Goal: Transaction & Acquisition: Book appointment/travel/reservation

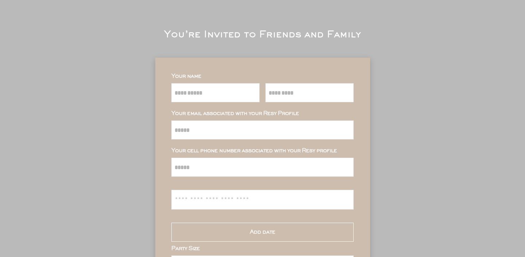
click at [306, 42] on div "**********" at bounding box center [262, 211] width 525 height 423
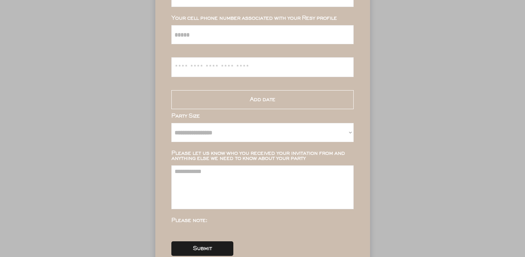
scroll to position [134, 0]
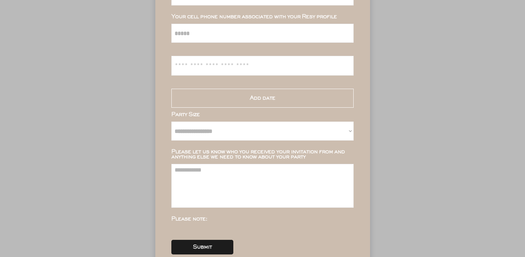
click at [194, 95] on div "Add date" at bounding box center [262, 98] width 182 height 19
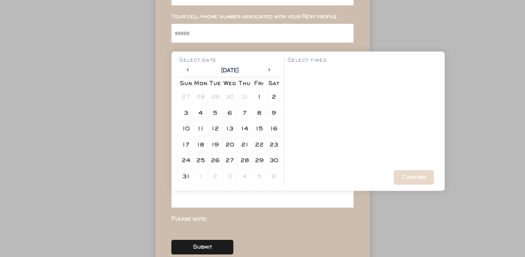
click at [254, 112] on div "8" at bounding box center [259, 113] width 11 height 11
click at [296, 70] on div "12:00 am" at bounding box center [300, 72] width 18 height 4
click at [415, 174] on div "Confirm" at bounding box center [414, 177] width 40 height 15
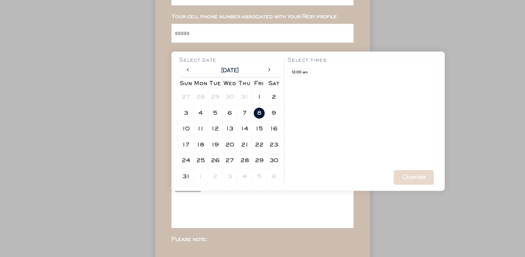
click at [152, 127] on div "**********" at bounding box center [262, 87] width 525 height 443
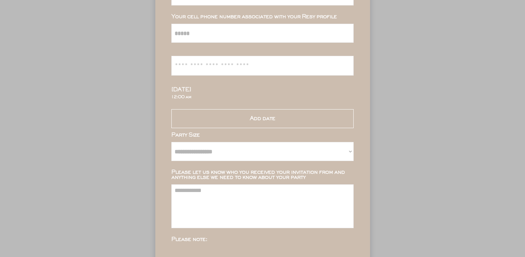
click at [244, 123] on div "Add date" at bounding box center [262, 118] width 182 height 19
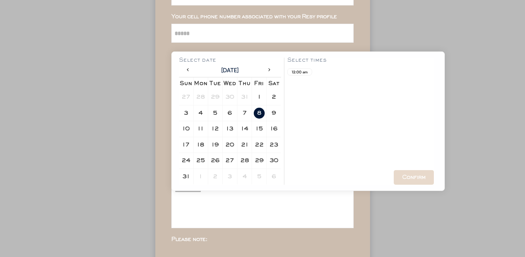
click at [275, 114] on div "9" at bounding box center [274, 112] width 4 height 5
click at [298, 70] on div "12:00 am" at bounding box center [300, 72] width 18 height 4
click at [420, 180] on div "Confirm" at bounding box center [414, 177] width 40 height 15
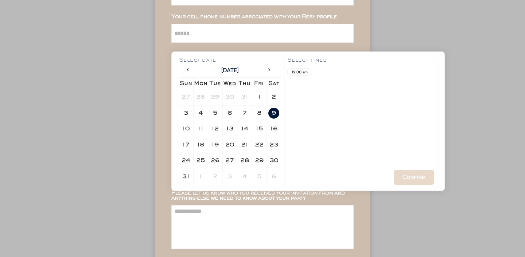
click at [339, 197] on div "Please let us know who you received your invitation from and anything else we n…" at bounding box center [262, 195] width 182 height 10
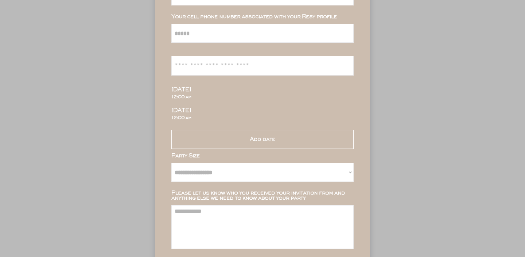
click at [169, 165] on div "**********" at bounding box center [262, 122] width 215 height 396
click at [208, 171] on select "**********" at bounding box center [262, 172] width 182 height 19
click at [228, 177] on select "**********" at bounding box center [262, 172] width 182 height 19
click at [218, 170] on select "**********" at bounding box center [262, 172] width 182 height 19
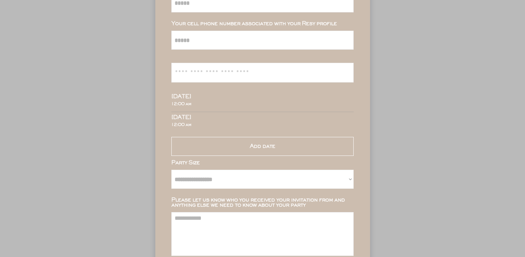
scroll to position [127, 0]
click at [224, 142] on div "Add date" at bounding box center [262, 145] width 182 height 19
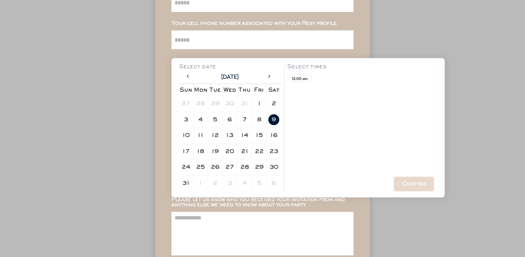
click at [248, 133] on div "14" at bounding box center [244, 135] width 7 height 5
click at [167, 57] on div "**********" at bounding box center [262, 128] width 215 height 396
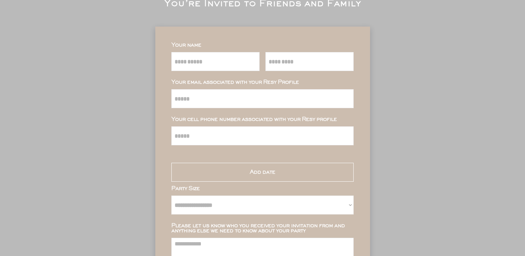
scroll to position [38, 0]
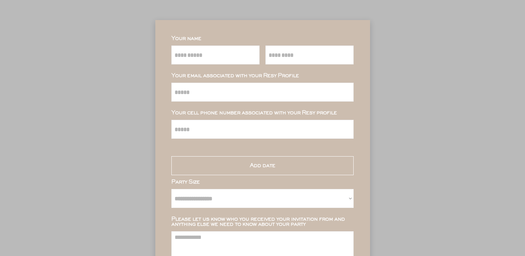
click at [231, 168] on div "Add date" at bounding box center [262, 165] width 182 height 19
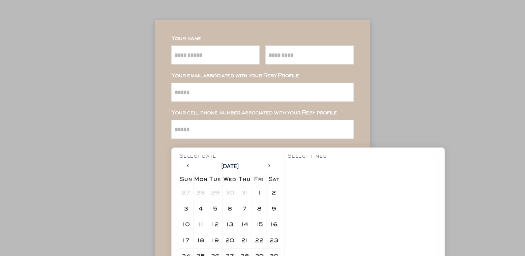
scroll to position [23, 0]
click at [217, 208] on div "5" at bounding box center [215, 209] width 11 height 11
click at [303, 173] on div "12:00 am" at bounding box center [300, 168] width 27 height 11
click at [303, 171] on div "12:00 am" at bounding box center [299, 167] width 25 height 7
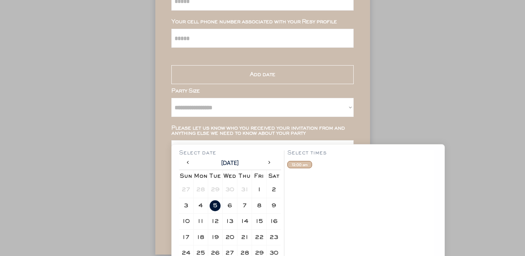
scroll to position [138, 0]
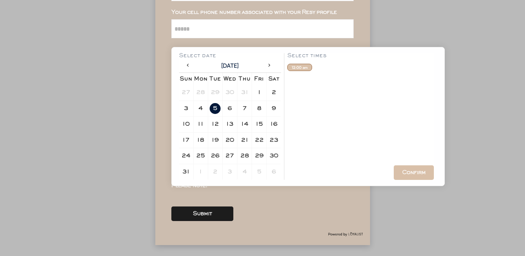
click at [406, 175] on div "Confirm" at bounding box center [413, 172] width 23 height 5
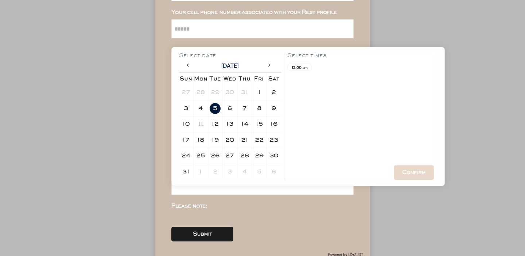
click at [361, 224] on div "**********" at bounding box center [262, 92] width 215 height 346
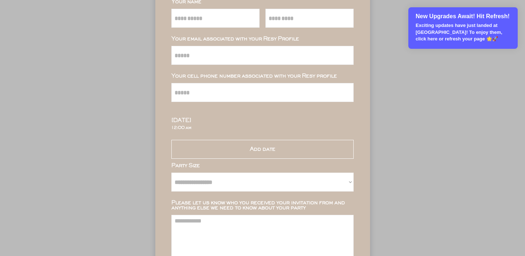
scroll to position [100, 0]
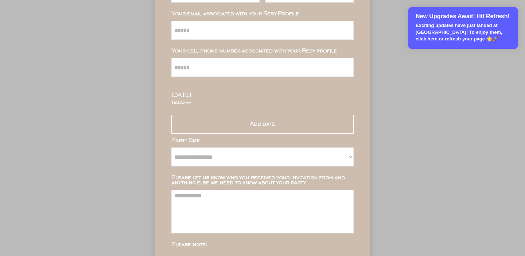
click at [447, 37] on p "Exciting updates have just landed at [GEOGRAPHIC_DATA]! To enjoy them, click he…" at bounding box center [464, 32] width 96 height 20
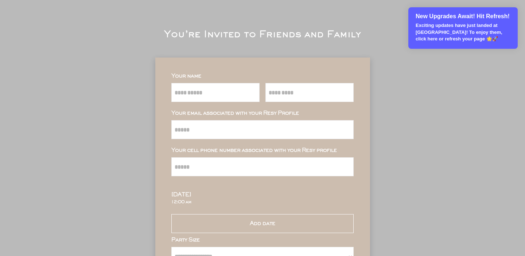
scroll to position [0, 0]
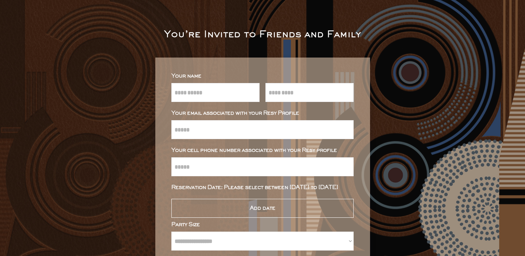
click at [238, 212] on div "Add date" at bounding box center [262, 208] width 182 height 19
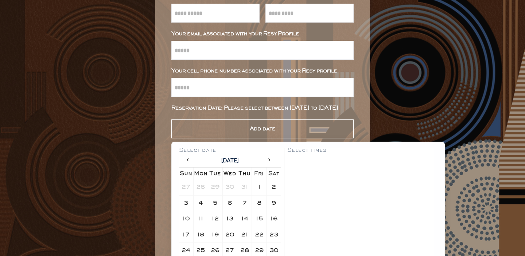
scroll to position [81, 0]
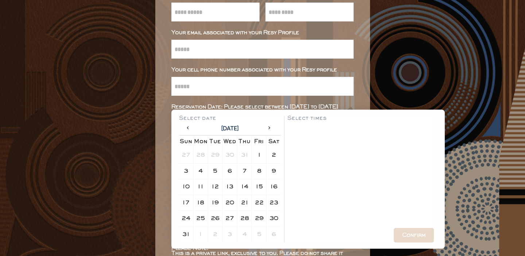
click at [269, 124] on div at bounding box center [271, 129] width 12 height 11
click at [214, 155] on div "2" at bounding box center [215, 155] width 4 height 5
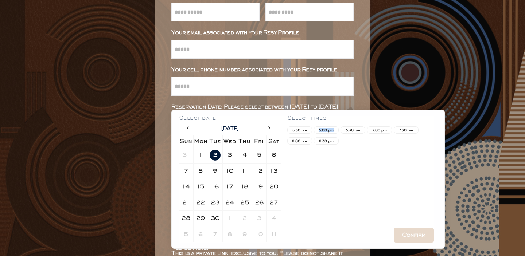
click at [333, 128] on div "6:00 pm" at bounding box center [326, 130] width 18 height 4
click at [380, 132] on div "7:00 pm" at bounding box center [380, 130] width 18 height 4
click at [411, 234] on div "Confirm" at bounding box center [413, 235] width 23 height 5
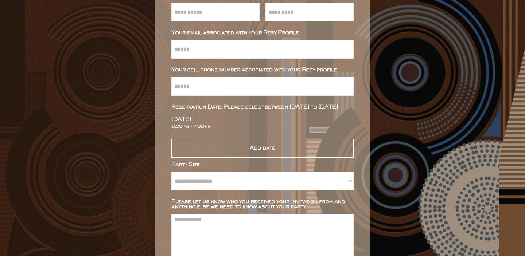
click at [195, 156] on div "Add date" at bounding box center [262, 148] width 182 height 19
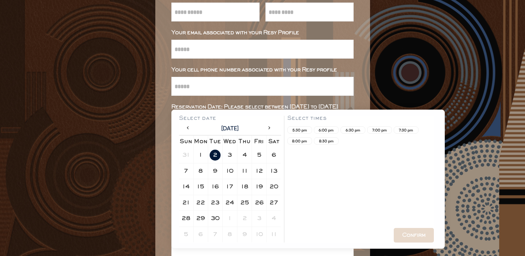
click at [232, 154] on div "3" at bounding box center [230, 155] width 4 height 5
click at [348, 131] on div "6:30 pm" at bounding box center [353, 130] width 18 height 4
click at [394, 131] on div "7:30 pm" at bounding box center [406, 130] width 25 height 7
click at [381, 129] on div "7:00 pm" at bounding box center [380, 130] width 18 height 4
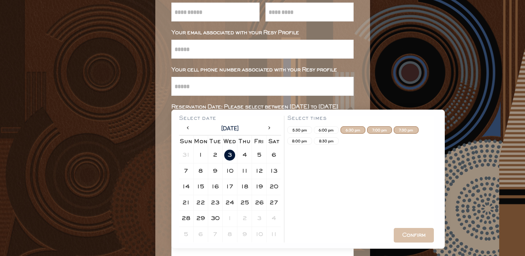
click at [404, 235] on div "Confirm" at bounding box center [413, 235] width 23 height 5
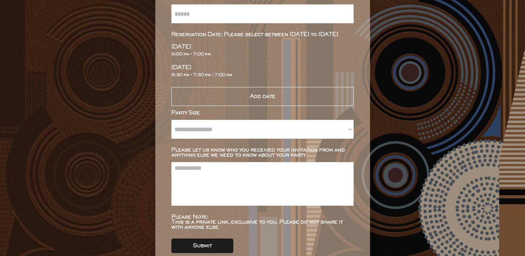
scroll to position [154, 0]
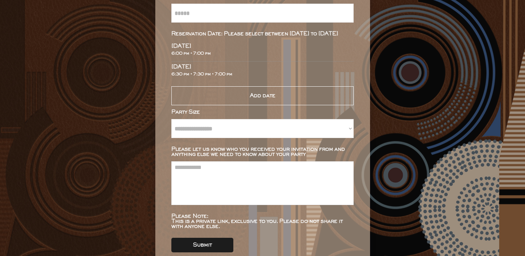
click at [251, 129] on select "**********" at bounding box center [262, 128] width 182 height 19
select select "****"
click at [171, 119] on select "**********" at bounding box center [262, 128] width 182 height 19
click at [209, 167] on textarea at bounding box center [262, 184] width 182 height 44
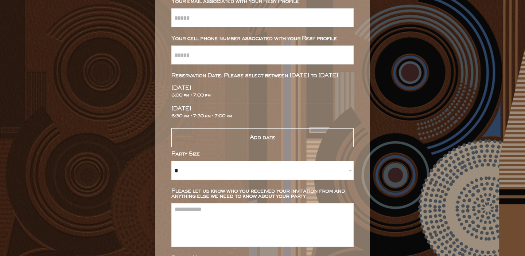
scroll to position [135, 0]
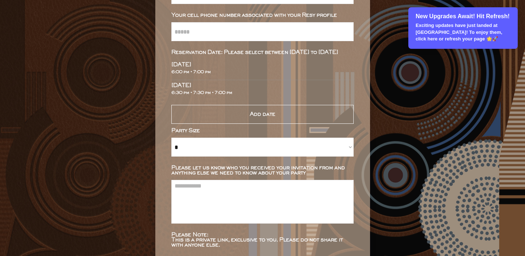
click at [451, 28] on p "Exciting updates have just landed at [GEOGRAPHIC_DATA]! To enjoy them, click he…" at bounding box center [464, 32] width 96 height 20
click at [454, 31] on p "Exciting updates have just landed at [GEOGRAPHIC_DATA]! To enjoy them, click he…" at bounding box center [464, 32] width 96 height 20
click at [456, 41] on p "Exciting updates have just landed at [GEOGRAPHIC_DATA]! To enjoy them, click he…" at bounding box center [464, 32] width 96 height 20
click at [432, 34] on p "Exciting updates have just landed at [GEOGRAPHIC_DATA]! To enjoy them, click he…" at bounding box center [464, 32] width 96 height 20
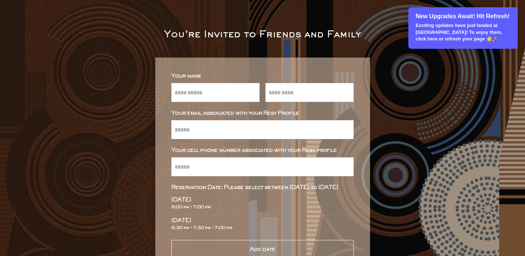
click at [456, 32] on p "Exciting updates have just landed at [GEOGRAPHIC_DATA]! To enjoy them, click he…" at bounding box center [464, 32] width 96 height 20
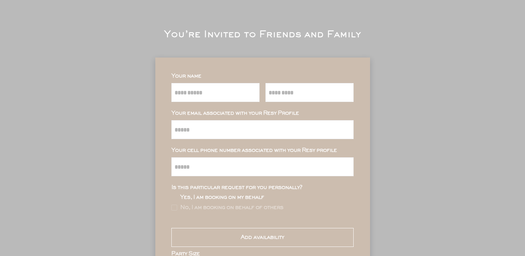
click at [452, 45] on div "**********" at bounding box center [262, 214] width 525 height 429
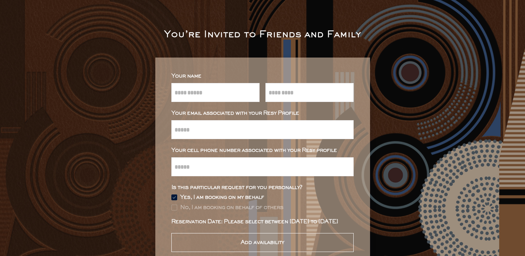
click at [222, 86] on input "input" at bounding box center [215, 92] width 88 height 19
type input "*****"
type input "******"
click at [235, 135] on input "email" at bounding box center [262, 129] width 182 height 19
click at [218, 134] on input "email" at bounding box center [262, 129] width 182 height 19
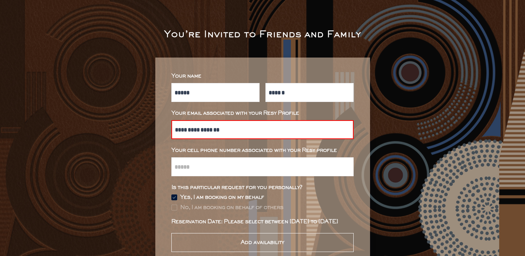
type input "**********"
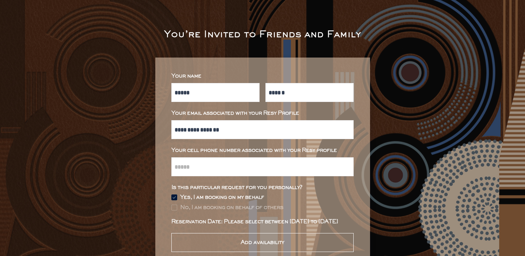
click at [189, 175] on input "input" at bounding box center [262, 167] width 182 height 19
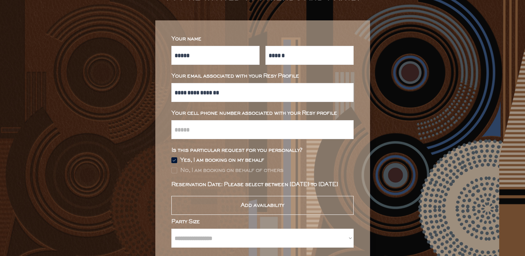
scroll to position [38, 0]
click at [175, 170] on img at bounding box center [174, 170] width 6 height 6
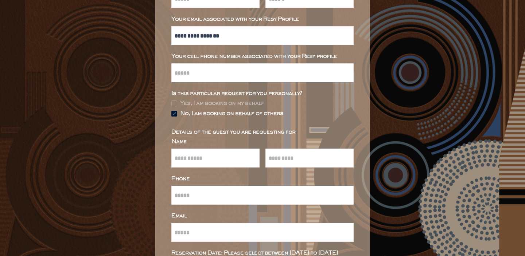
scroll to position [95, 0]
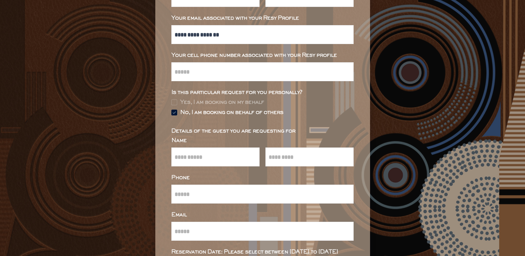
click at [202, 158] on input "input" at bounding box center [215, 157] width 88 height 19
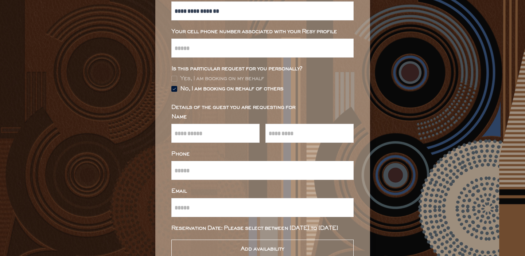
scroll to position [119, 0]
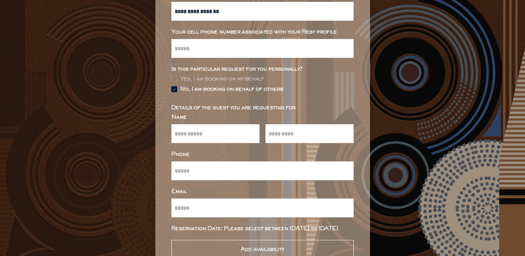
click at [176, 77] on img at bounding box center [174, 79] width 6 height 6
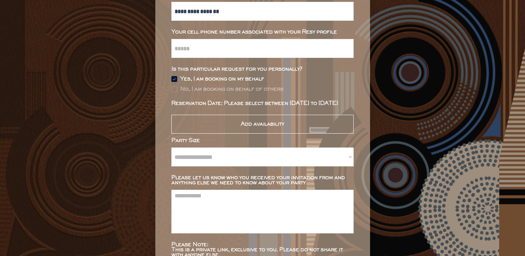
click at [211, 46] on input "input" at bounding box center [262, 48] width 182 height 19
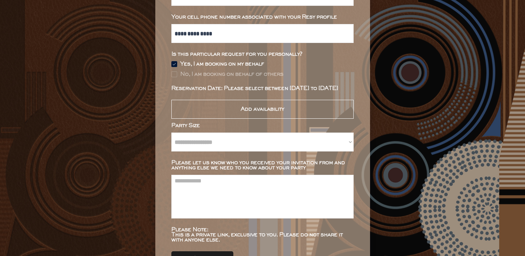
scroll to position [137, 0]
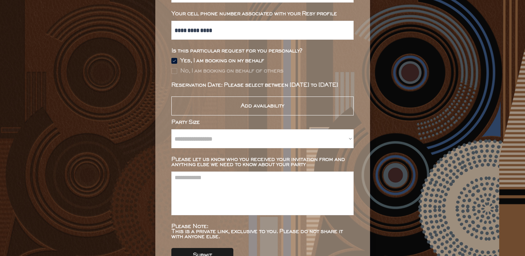
type input "**********"
click at [214, 100] on div "Add availability" at bounding box center [262, 106] width 182 height 19
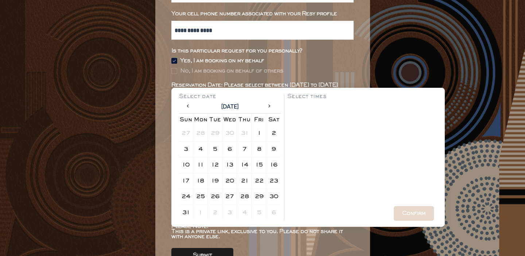
click at [248, 150] on div "7" at bounding box center [244, 149] width 11 height 11
click at [325, 117] on div "8:30 pm" at bounding box center [326, 119] width 18 height 4
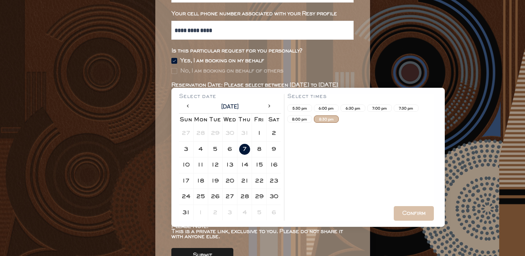
click at [362, 108] on div "6:30 pm" at bounding box center [353, 108] width 18 height 4
click at [407, 212] on div "Confirm" at bounding box center [413, 213] width 23 height 5
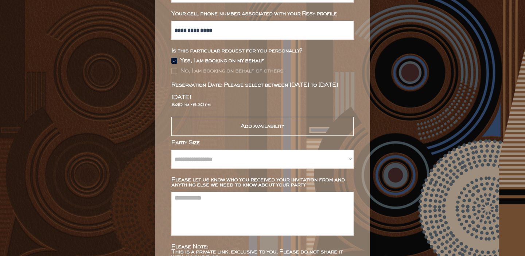
click at [259, 130] on div "Add availability" at bounding box center [262, 126] width 182 height 19
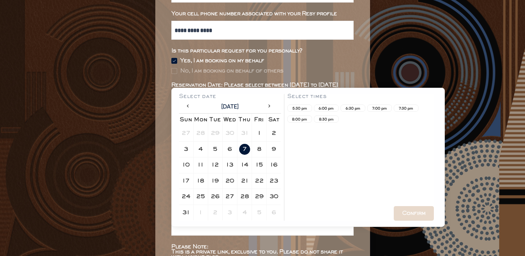
click at [258, 147] on div "8" at bounding box center [259, 149] width 4 height 5
click at [305, 120] on div "8:00 pm" at bounding box center [300, 119] width 18 height 4
click at [330, 109] on div "6:00 pm" at bounding box center [326, 108] width 18 height 4
click at [349, 109] on div "6:30 pm" at bounding box center [353, 108] width 18 height 4
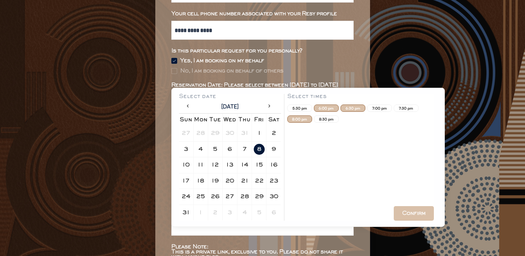
click at [416, 213] on div "Confirm" at bounding box center [413, 213] width 23 height 5
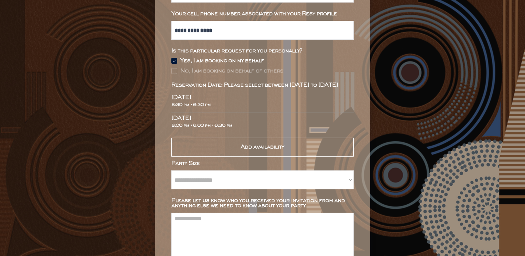
click at [237, 147] on div "Add availability" at bounding box center [262, 147] width 182 height 19
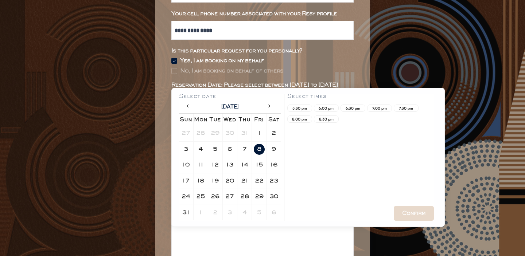
click at [333, 107] on div "6:00 pm" at bounding box center [326, 108] width 18 height 4
click at [383, 109] on div "7:00 pm" at bounding box center [380, 108] width 18 height 4
click at [277, 165] on div "16" at bounding box center [273, 165] width 7 height 5
click at [303, 102] on div "Select times 5:30 pm 6:00 pm 6:30 pm 7:00 pm 7:30 pm 8:00 pm 8:30 pm Confirm" at bounding box center [360, 157] width 147 height 127
click at [302, 108] on div "5:30 pm" at bounding box center [300, 108] width 18 height 4
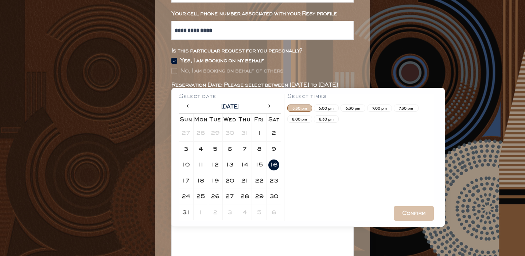
click at [321, 116] on div "8:30 pm" at bounding box center [326, 119] width 25 height 7
click at [408, 215] on div "Confirm" at bounding box center [413, 213] width 23 height 5
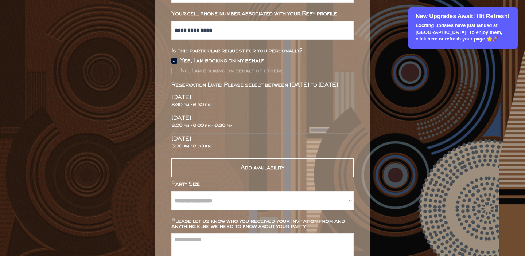
click at [458, 24] on p "Exciting updates have just landed at [GEOGRAPHIC_DATA]! To enjoy them, click he…" at bounding box center [464, 32] width 96 height 20
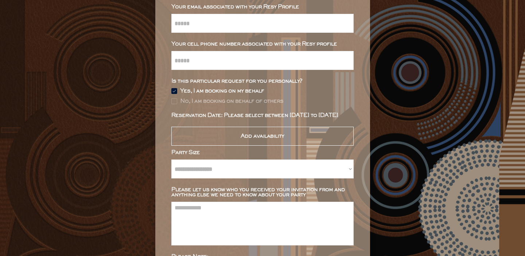
scroll to position [107, 0]
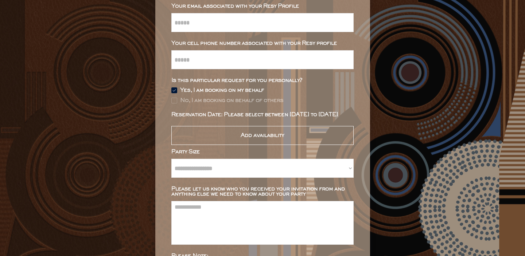
click at [230, 141] on div "Add availability" at bounding box center [262, 135] width 182 height 19
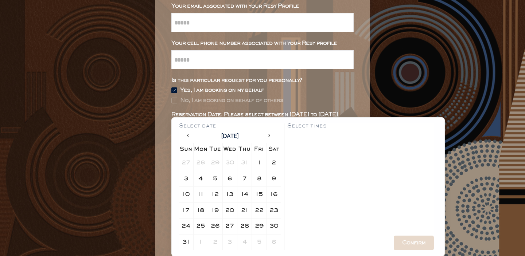
click at [220, 179] on div "5" at bounding box center [215, 179] width 11 height 11
click at [402, 135] on div "7:30 pm" at bounding box center [406, 137] width 25 height 7
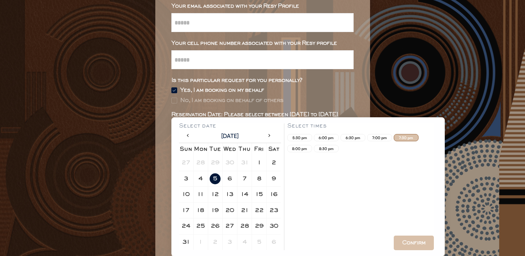
click at [375, 137] on div "7:00 pm" at bounding box center [380, 138] width 18 height 4
click at [300, 140] on div "5:30 pm" at bounding box center [300, 138] width 18 height 4
click at [327, 151] on div "8:30 pm" at bounding box center [326, 149] width 18 height 4
click at [402, 241] on div "Confirm" at bounding box center [413, 243] width 23 height 5
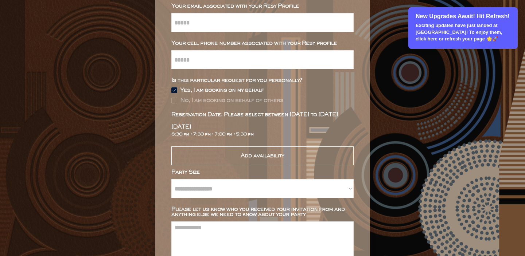
click at [425, 16] on p "New Upgrades Await! Hit Refresh!" at bounding box center [464, 16] width 96 height 8
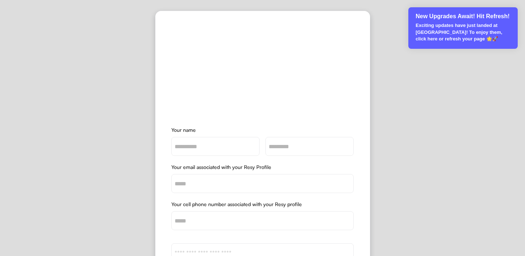
click at [486, 21] on div "New Upgrades Await! Hit Refresh! Exciting updates have just landed at [GEOGRAPH…" at bounding box center [462, 28] width 109 height 42
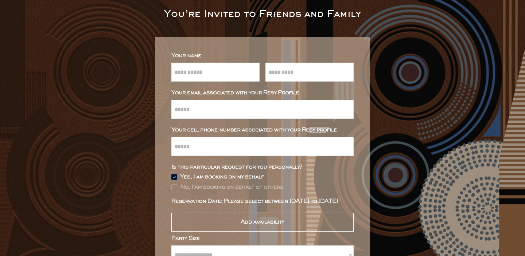
scroll to position [21, 0]
click at [311, 215] on div "Add availability" at bounding box center [262, 222] width 182 height 19
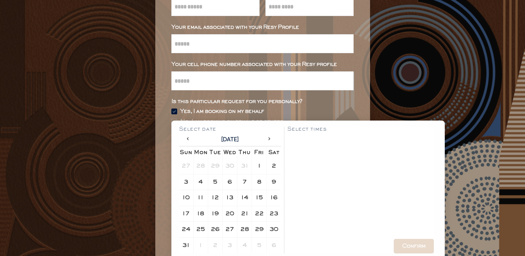
scroll to position [107, 0]
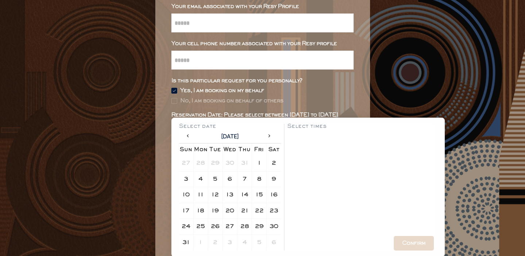
click at [270, 162] on div "2" at bounding box center [273, 163] width 11 height 11
click at [335, 139] on div "6:00 pm" at bounding box center [326, 138] width 18 height 4
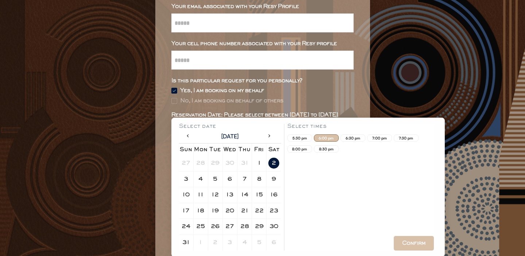
click at [321, 147] on div "8:30 pm" at bounding box center [326, 149] width 18 height 4
click at [348, 138] on div "6:30 pm" at bounding box center [353, 138] width 18 height 4
click at [304, 136] on div "5:30 pm" at bounding box center [300, 138] width 18 height 4
click at [396, 138] on div "7:30 pm" at bounding box center [406, 138] width 25 height 7
click at [295, 148] on div "8:00 pm" at bounding box center [300, 149] width 18 height 4
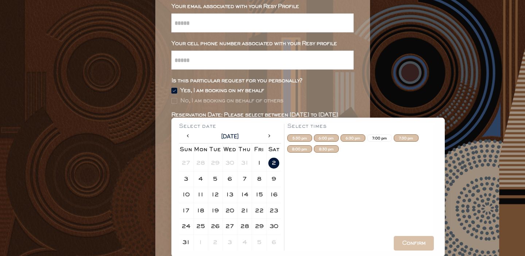
click at [378, 137] on div "7:00 pm" at bounding box center [380, 138] width 18 height 4
click at [411, 238] on div "Confirm" at bounding box center [414, 243] width 40 height 15
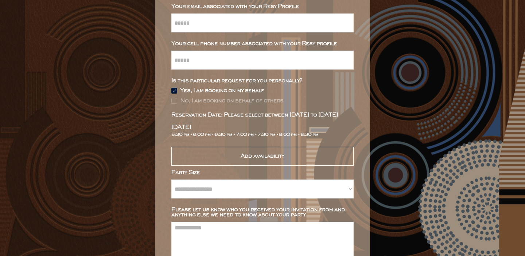
click at [234, 158] on div "Add availability" at bounding box center [262, 156] width 182 height 19
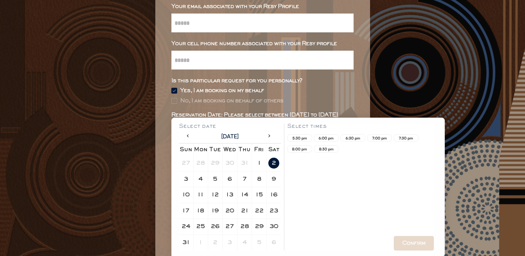
click at [247, 195] on div "14" at bounding box center [244, 195] width 7 height 5
click at [334, 148] on div "8:30 pm" at bounding box center [326, 149] width 18 height 4
click at [333, 135] on div "6:00 pm" at bounding box center [326, 138] width 25 height 7
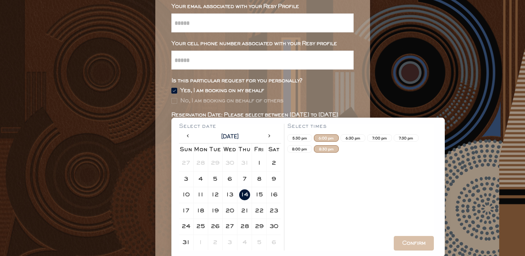
click at [366, 140] on div "6:30 pm" at bounding box center [354, 138] width 27 height 11
click at [353, 137] on div "6:30 pm" at bounding box center [353, 138] width 18 height 4
click at [411, 241] on div "Confirm" at bounding box center [413, 243] width 23 height 5
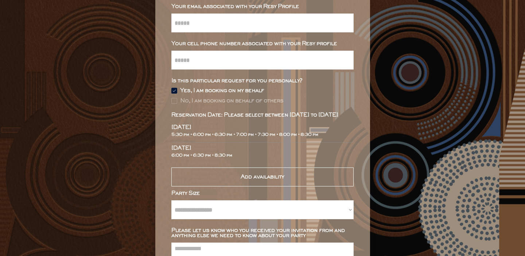
scroll to position [143, 0]
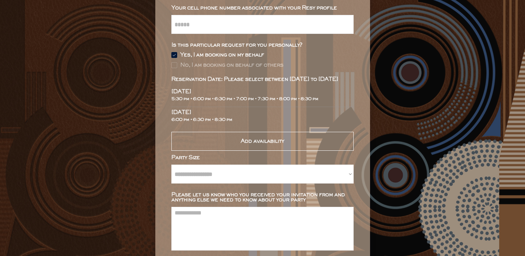
click at [238, 141] on div "Add availability" at bounding box center [262, 141] width 182 height 19
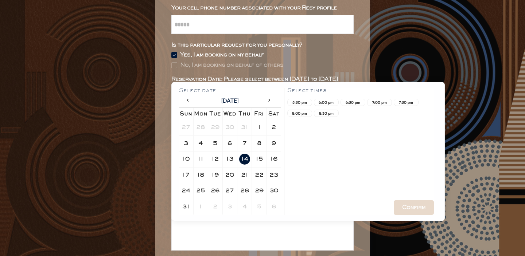
click at [256, 161] on div "15" at bounding box center [259, 159] width 7 height 5
click at [322, 116] on div "8:30 pm" at bounding box center [326, 113] width 25 height 7
click at [327, 102] on div "6:00 pm" at bounding box center [326, 103] width 18 height 4
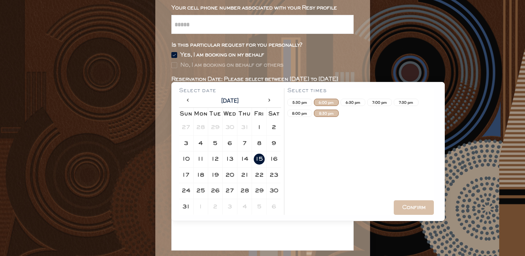
click at [410, 206] on div "Confirm" at bounding box center [413, 207] width 23 height 5
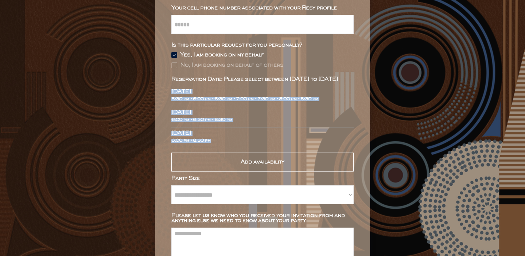
drag, startPoint x: 171, startPoint y: 93, endPoint x: 222, endPoint y: 144, distance: 72.5
click at [222, 144] on div "Aug 2, 2025 5:30 pm • 6:00 pm • 6:30 pm • 7:00 pm • 7:30 pm • 8:00 pm • 8:30 pm…" at bounding box center [262, 117] width 182 height 62
copy div "Aug 2, 2025 5:30 pm • 6:00 pm • 6:30 pm • 7:00 pm • 7:30 pm • 8:00 pm • 8:30 pm…"
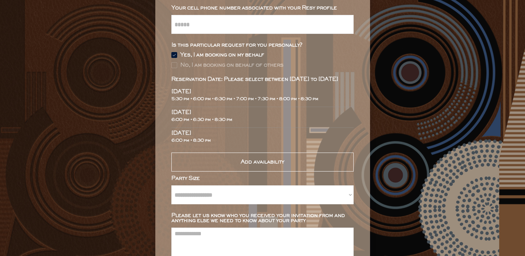
click at [224, 78] on div "Reservation Date: Please select between [DATE] to [DATE]" at bounding box center [262, 79] width 182 height 5
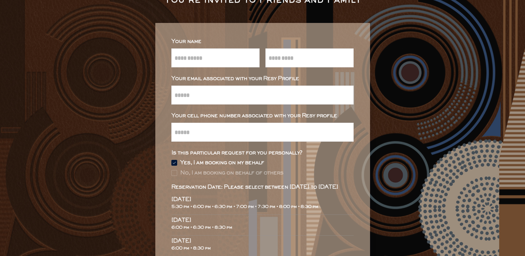
scroll to position [0, 0]
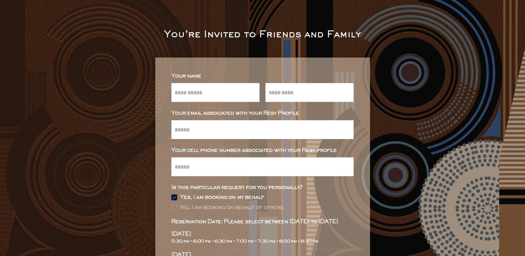
click at [279, 46] on div "**********" at bounding box center [262, 248] width 525 height 497
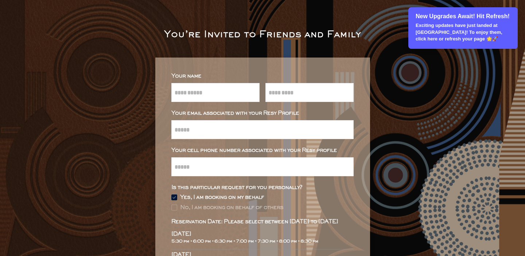
click at [469, 31] on p "Exciting updates have just landed at [GEOGRAPHIC_DATA]! To enjoy them, click he…" at bounding box center [464, 32] width 96 height 20
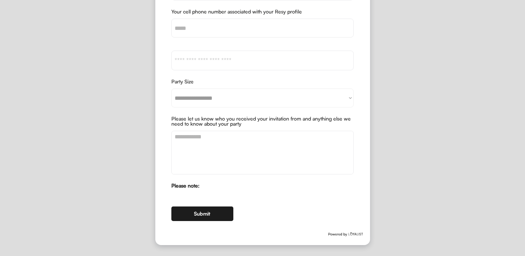
scroll to position [154, 0]
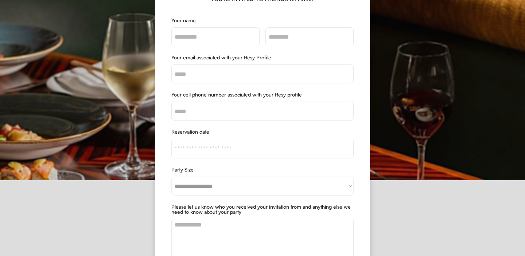
scroll to position [170, 0]
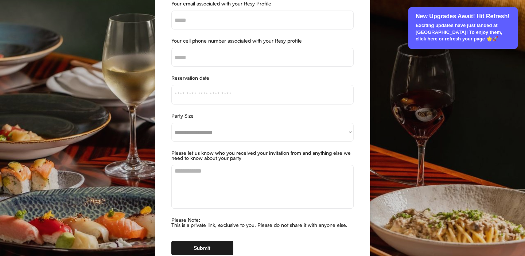
click at [437, 36] on p "Exciting updates have just landed at [GEOGRAPHIC_DATA]! To enjoy them, click he…" at bounding box center [464, 32] width 96 height 20
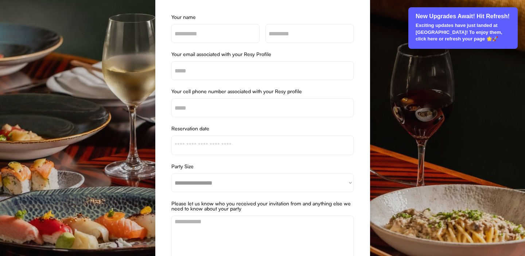
scroll to position [0, 0]
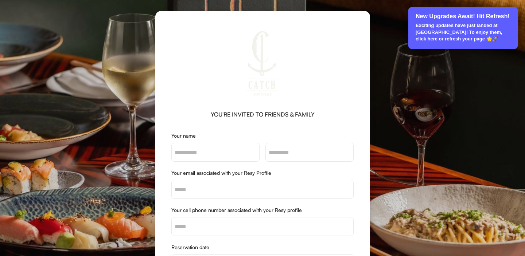
click at [457, 24] on p "Exciting updates have just landed at [GEOGRAPHIC_DATA]! To enjoy them, click he…" at bounding box center [464, 32] width 96 height 20
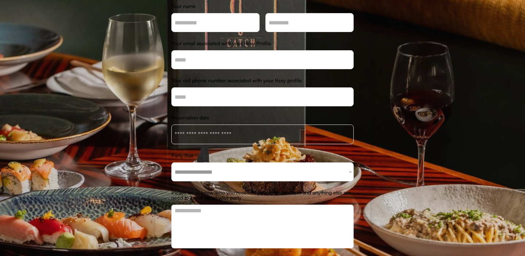
scroll to position [204, 0]
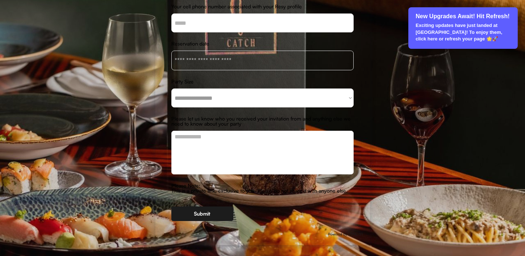
click at [454, 34] on p "Exciting updates have just landed at [GEOGRAPHIC_DATA]! To enjoy them, click he…" at bounding box center [464, 32] width 96 height 20
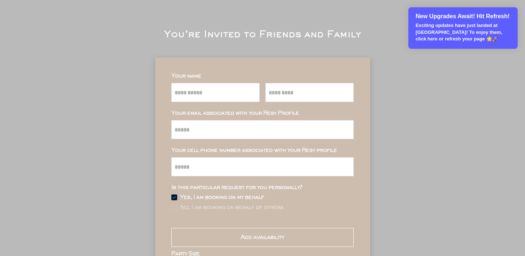
click at [458, 38] on p "Exciting updates have just landed at [GEOGRAPHIC_DATA]! To enjoy them, click he…" at bounding box center [464, 32] width 96 height 20
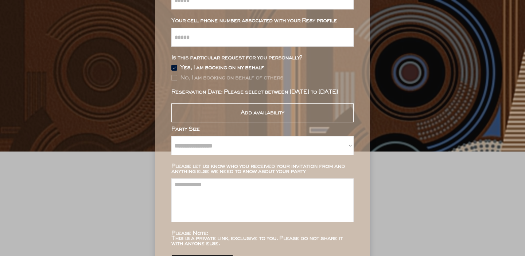
scroll to position [138, 0]
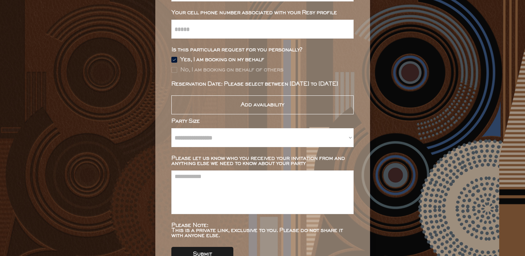
click at [206, 105] on div "Add availability" at bounding box center [262, 105] width 182 height 19
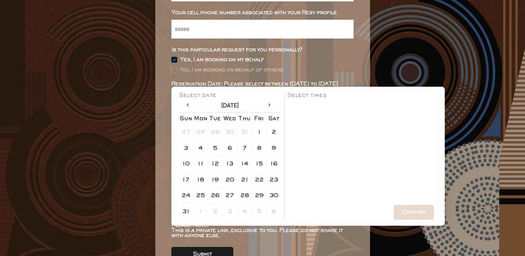
click at [268, 105] on icon at bounding box center [268, 104] width 5 height 5
click at [229, 132] on div "3" at bounding box center [230, 132] width 4 height 5
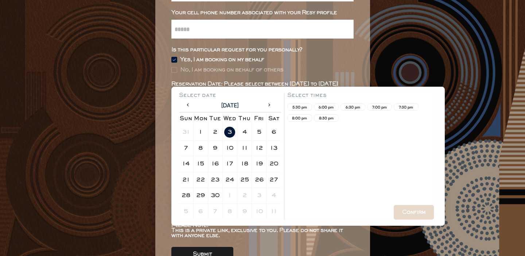
click at [357, 105] on div "6:30 pm" at bounding box center [353, 107] width 18 height 4
click at [365, 108] on div "6:30 pm" at bounding box center [353, 107] width 25 height 7
click at [352, 106] on div "6:30 pm" at bounding box center [353, 107] width 18 height 4
click at [383, 109] on div "7:00 pm" at bounding box center [379, 107] width 25 height 7
click at [410, 212] on div "Confirm" at bounding box center [413, 212] width 23 height 5
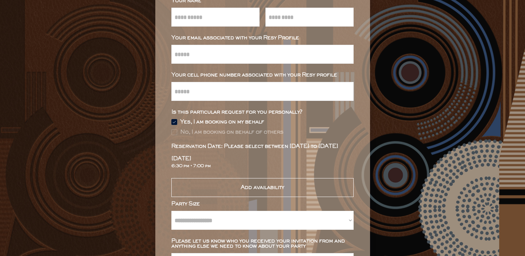
scroll to position [87, 0]
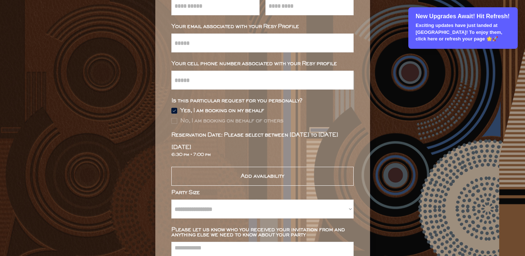
click at [480, 18] on p "New Upgrades Await! Hit Refresh!" at bounding box center [464, 16] width 96 height 8
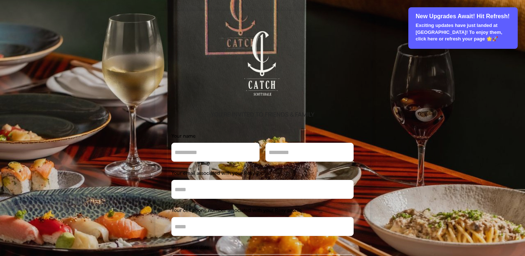
click at [482, 34] on p "Exciting updates have just landed at [GEOGRAPHIC_DATA]! To enjoy them, click he…" at bounding box center [464, 32] width 96 height 20
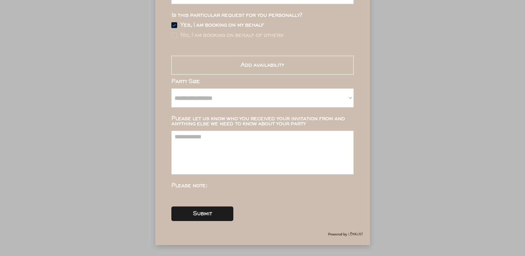
scroll to position [167, 0]
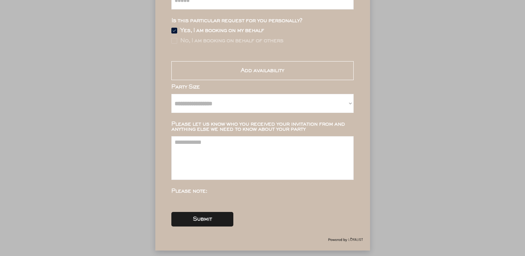
click at [313, 72] on div "Add availability" at bounding box center [262, 70] width 182 height 19
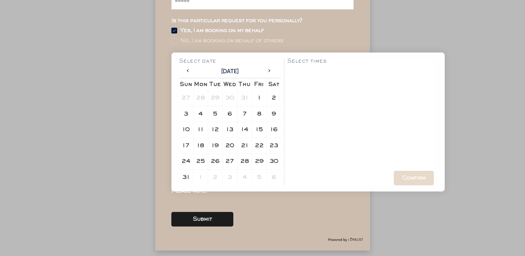
click at [266, 72] on icon at bounding box center [268, 70] width 5 height 5
click at [245, 96] on div "4" at bounding box center [245, 98] width 4 height 5
click at [306, 71] on div "12:00 am" at bounding box center [300, 73] width 18 height 4
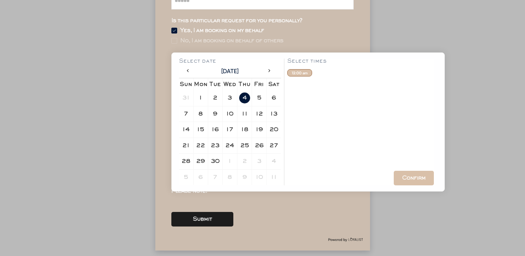
click at [412, 178] on div "Confirm" at bounding box center [413, 178] width 23 height 5
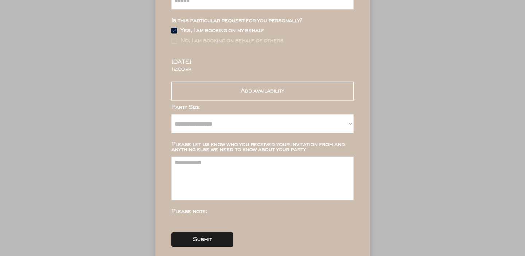
click at [204, 65] on div "[DATE] 12:00 am" at bounding box center [262, 67] width 182 height 15
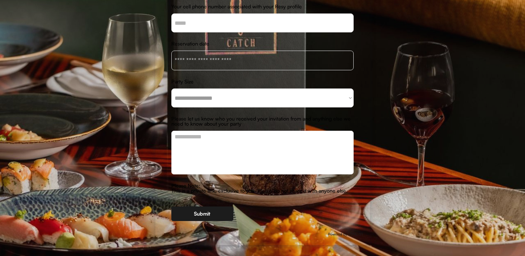
scroll to position [9, 0]
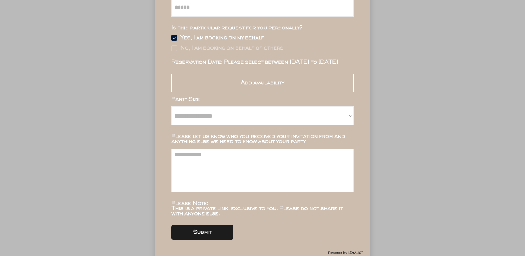
scroll to position [172, 0]
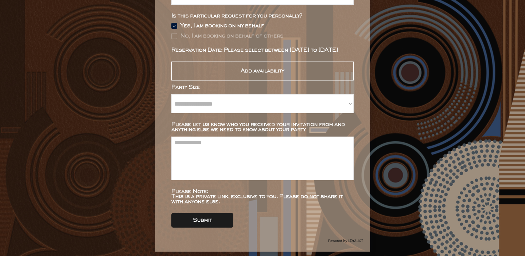
click at [260, 59] on div "Add availability" at bounding box center [262, 71] width 182 height 28
click at [254, 68] on div "Add availability" at bounding box center [262, 71] width 182 height 19
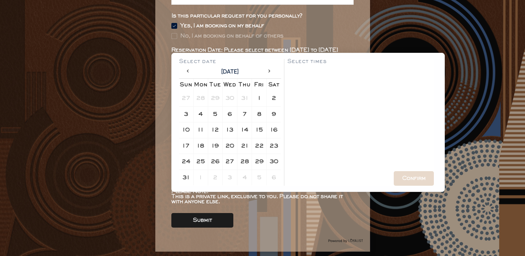
click at [269, 74] on div at bounding box center [271, 72] width 12 height 11
click at [256, 98] on div "5" at bounding box center [259, 98] width 11 height 11
click at [331, 74] on div "6:00 pm" at bounding box center [326, 73] width 18 height 4
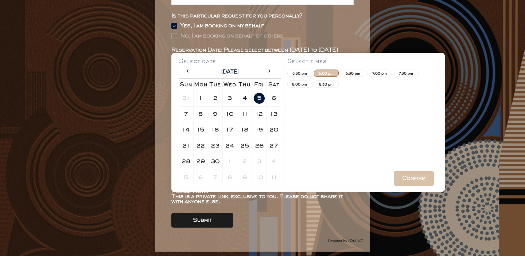
click at [428, 173] on div "Confirm" at bounding box center [414, 178] width 40 height 15
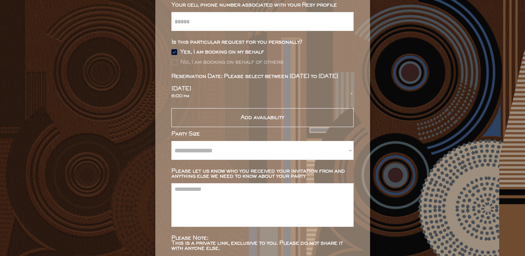
scroll to position [144, 0]
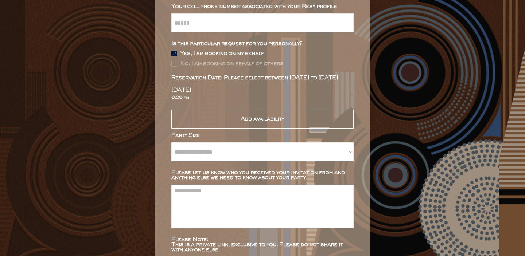
click at [351, 94] on icon at bounding box center [351, 95] width 4 height 4
